Goal: Task Accomplishment & Management: Use online tool/utility

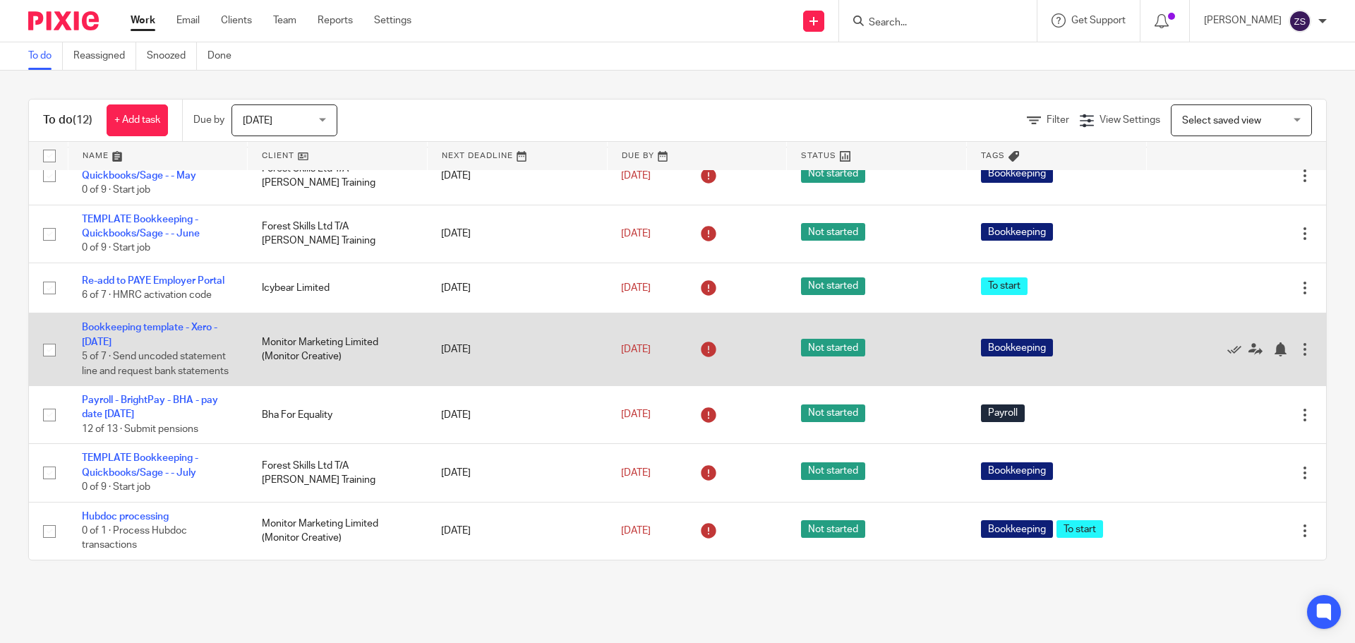
scroll to position [328, 0]
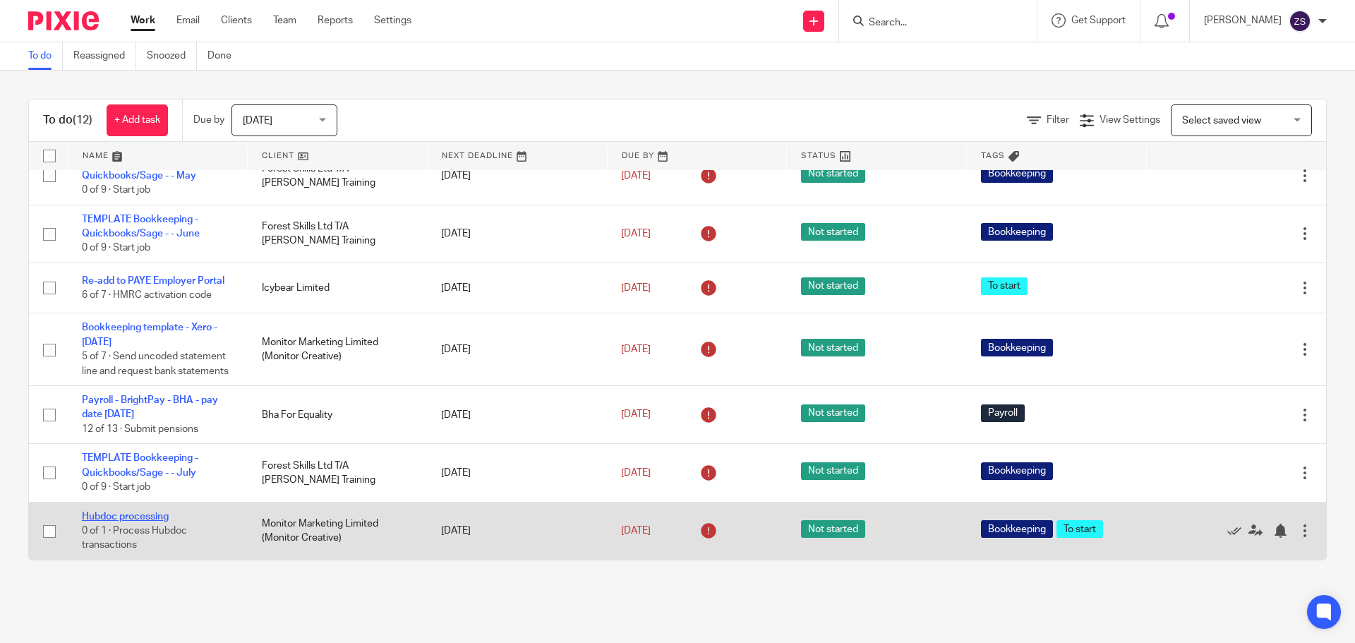
click at [133, 515] on link "Hubdoc processing" at bounding box center [125, 517] width 87 height 10
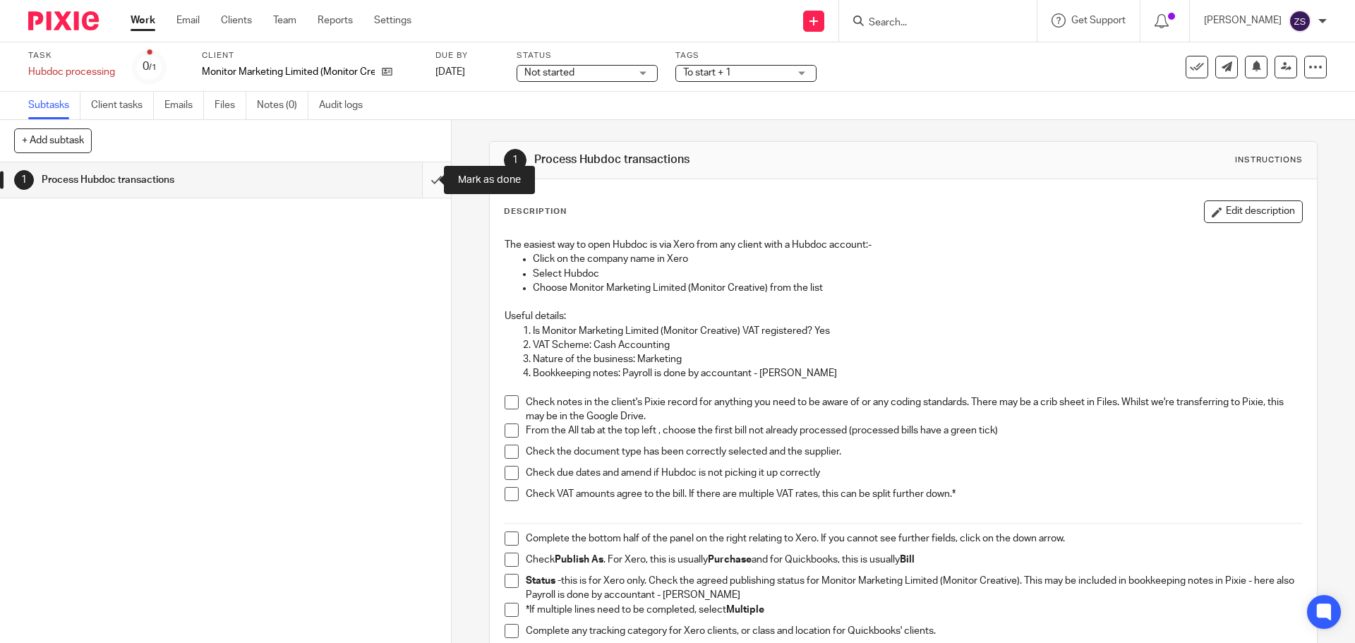
click at [419, 182] on input "submit" at bounding box center [225, 179] width 451 height 35
